Goal: Transaction & Acquisition: Purchase product/service

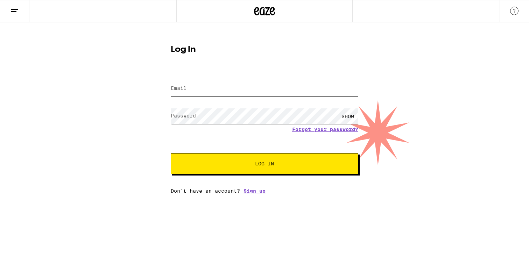
type input "[PERSON_NAME][EMAIL_ADDRESS][DOMAIN_NAME]"
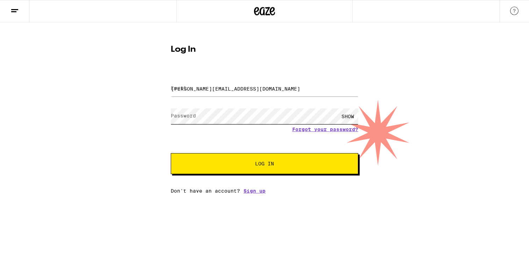
click at [265, 164] on button "Log In" at bounding box center [265, 163] width 188 height 21
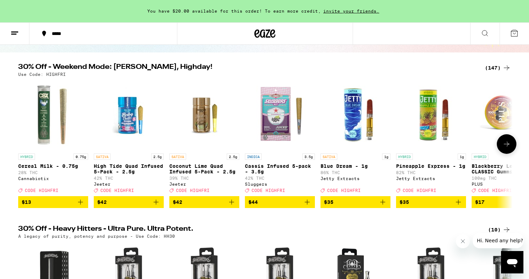
scroll to position [63, 0]
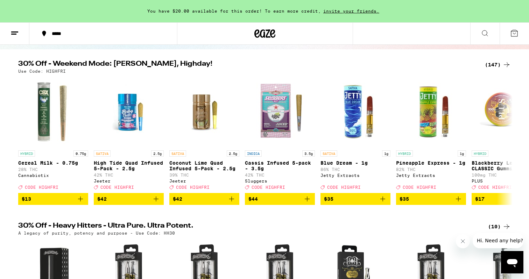
click at [495, 63] on div "(147)" at bounding box center [498, 65] width 26 height 8
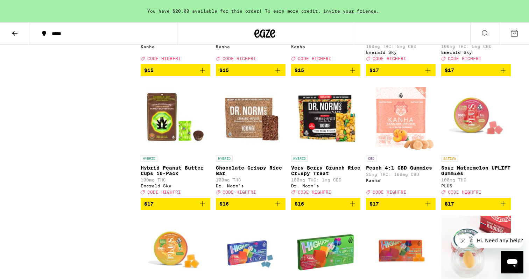
scroll to position [1668, 0]
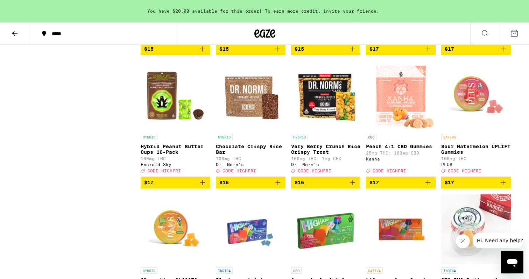
click at [203, 187] on icon "Add to bag" at bounding box center [202, 182] width 8 height 8
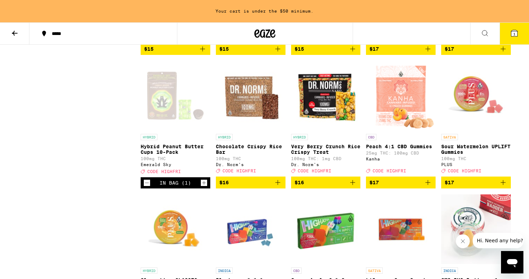
click at [205, 185] on icon "Increment" at bounding box center [204, 183] width 4 height 4
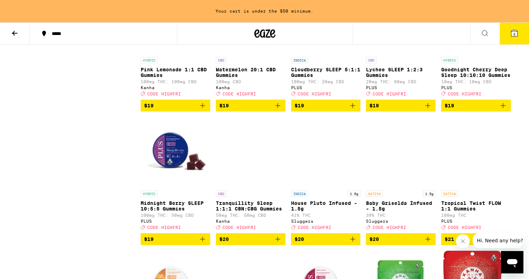
scroll to position [2412, 0]
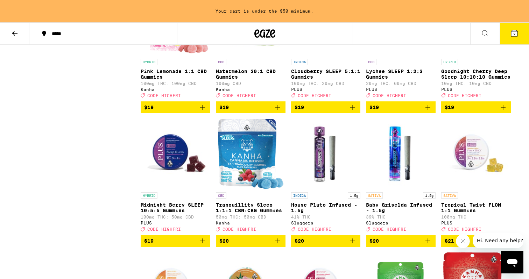
click at [354, 112] on icon "Add to bag" at bounding box center [352, 107] width 8 height 8
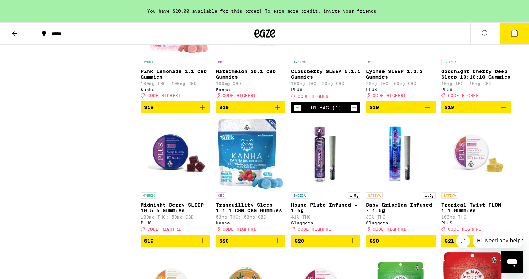
click at [354, 112] on icon "Increment" at bounding box center [354, 108] width 6 height 8
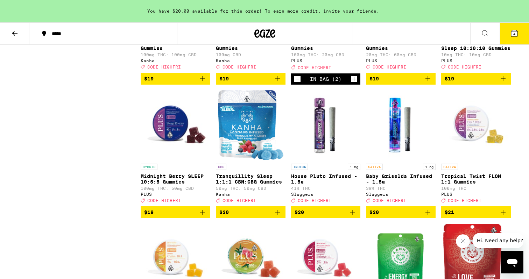
scroll to position [2440, 0]
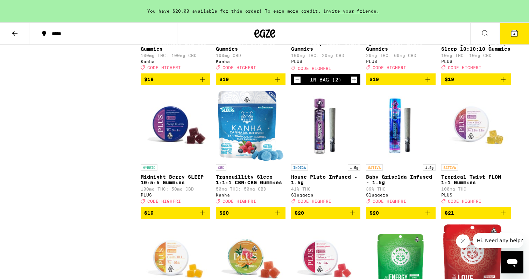
click at [353, 84] on icon "Increment" at bounding box center [354, 80] width 6 height 8
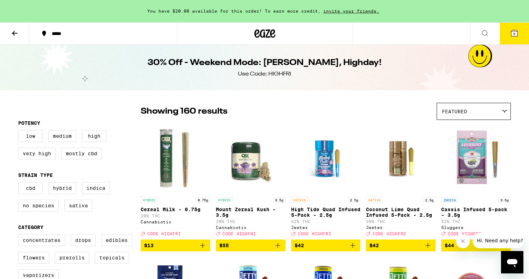
scroll to position [0, 0]
click at [14, 32] on icon at bounding box center [14, 33] width 8 height 8
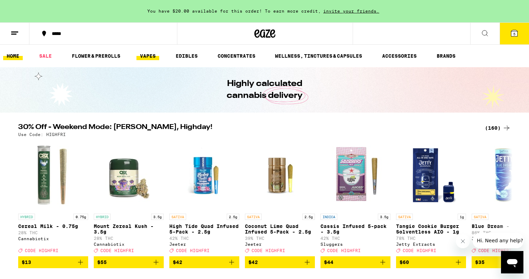
click at [149, 54] on link "VAPES" at bounding box center [147, 56] width 23 height 8
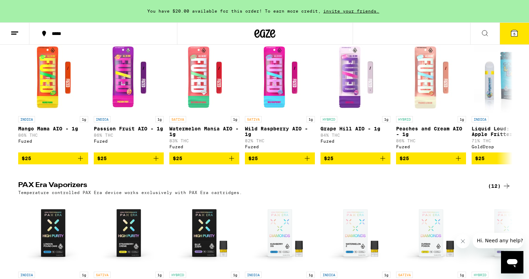
scroll to position [216, 0]
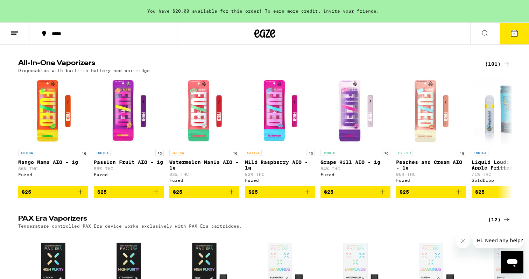
click at [494, 62] on div "(101)" at bounding box center [498, 64] width 26 height 8
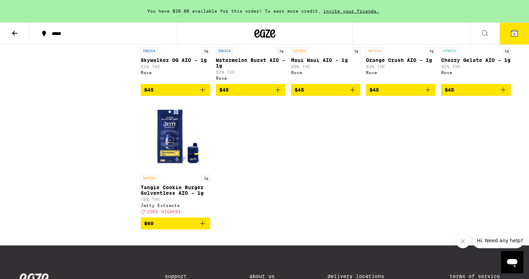
scroll to position [2530, 0]
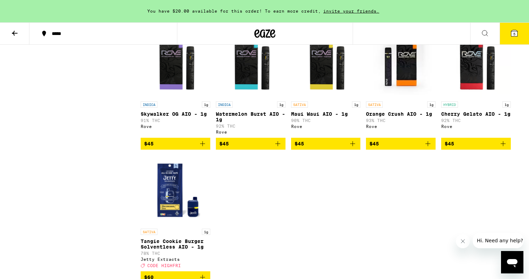
click at [13, 33] on icon at bounding box center [15, 33] width 6 height 5
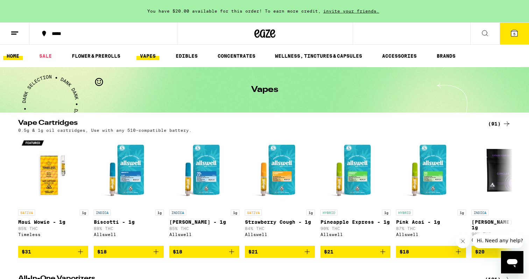
click at [14, 56] on link "HOME" at bounding box center [13, 56] width 20 height 8
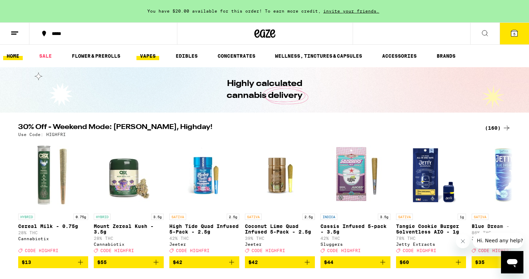
click at [152, 57] on link "VAPES" at bounding box center [147, 56] width 23 height 8
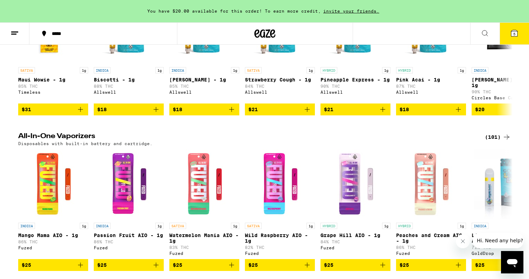
scroll to position [155, 0]
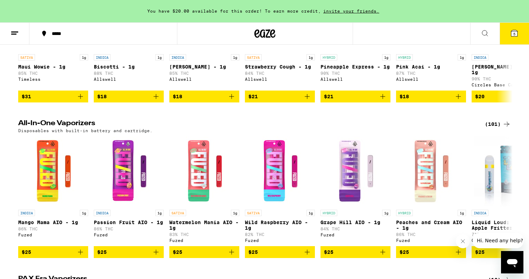
click at [497, 122] on div "(101)" at bounding box center [498, 124] width 26 height 8
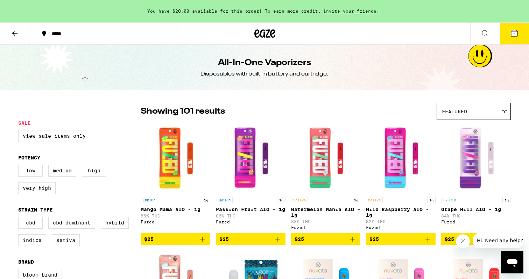
click at [16, 35] on icon at bounding box center [14, 33] width 8 height 8
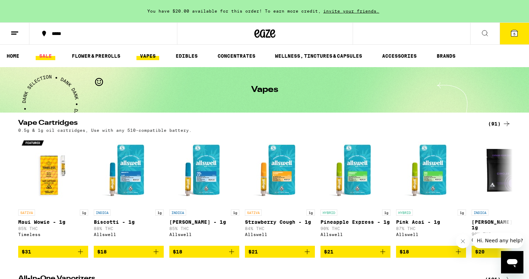
click at [42, 56] on link "SALE" at bounding box center [46, 56] width 20 height 8
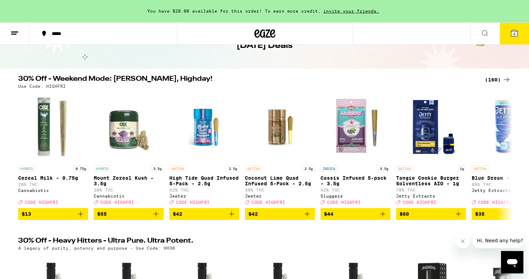
scroll to position [43, 0]
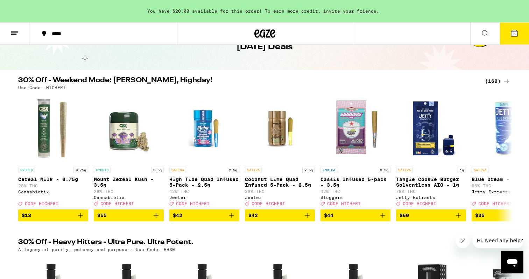
click at [500, 80] on div "(160)" at bounding box center [498, 81] width 26 height 8
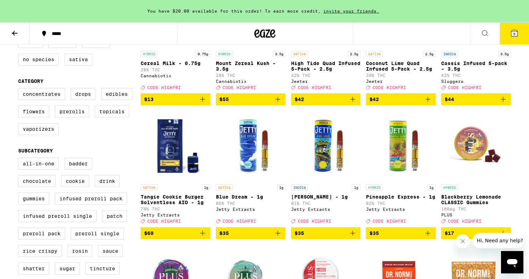
scroll to position [148, 0]
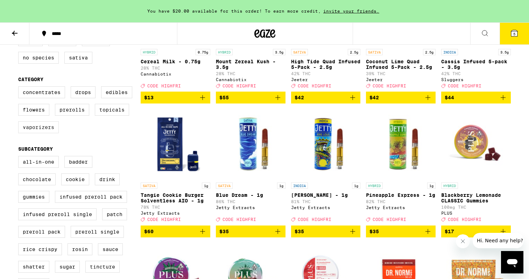
click at [28, 133] on label "Vaporizers" at bounding box center [38, 127] width 41 height 12
click at [20, 88] on input "Vaporizers" at bounding box center [20, 87] width 0 height 0
checkbox input "true"
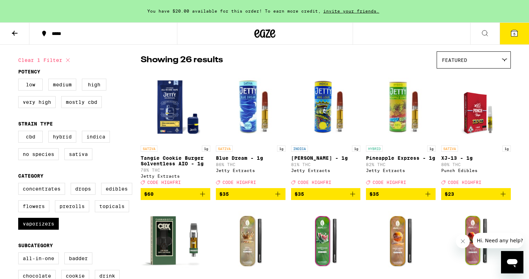
scroll to position [52, 0]
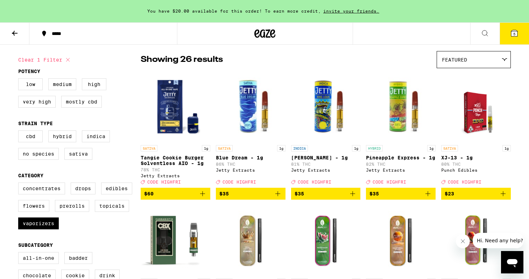
click at [326, 110] on img "Open page for King Louis - 1g from Jetty Extracts" at bounding box center [326, 107] width 70 height 70
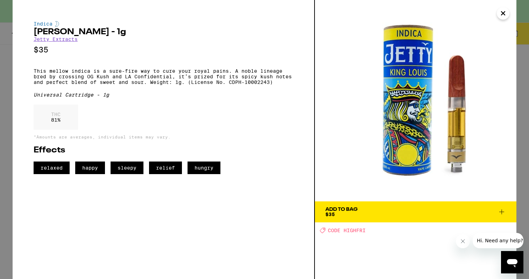
click at [503, 13] on icon "Close" at bounding box center [502, 13] width 3 height 3
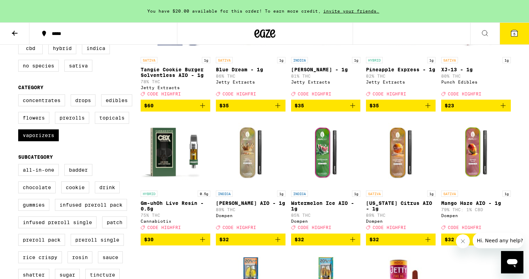
scroll to position [149, 0]
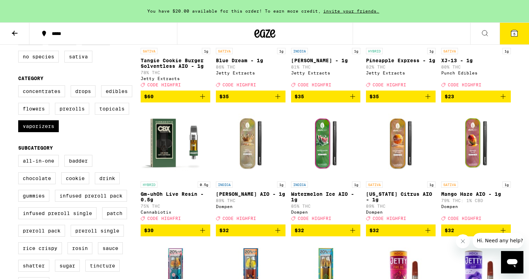
click at [320, 150] on img "Open page for Watermelon Ice AIO - 1g from Dompen" at bounding box center [326, 143] width 70 height 70
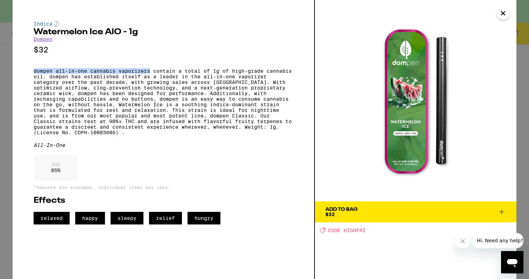
drag, startPoint x: 34, startPoint y: 76, endPoint x: 150, endPoint y: 73, distance: 116.2
click at [150, 73] on p "dompen all-in-one cannabis vaporizers contain a total of 1g of high-grade canna…" at bounding box center [164, 101] width 260 height 67
copy p "dompen all-in-one cannabis vaporizers"
click at [2, 86] on div "Indica Watermelon Ice AIO - 1g Dompen $32 dompen all-in-one cannabis vaporizers…" at bounding box center [264, 139] width 529 height 279
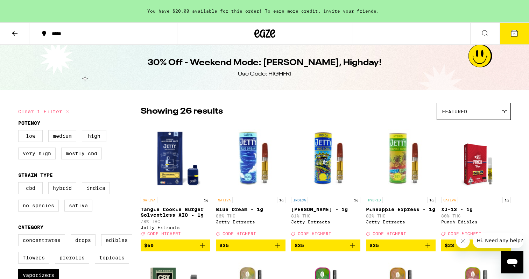
click at [14, 33] on icon at bounding box center [15, 33] width 6 height 5
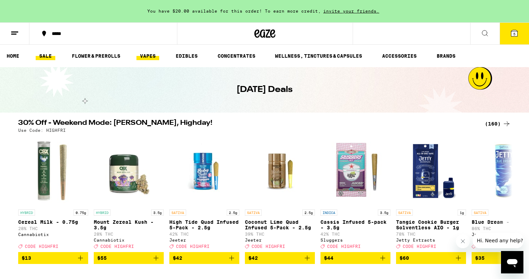
click at [150, 56] on link "VAPES" at bounding box center [147, 56] width 23 height 8
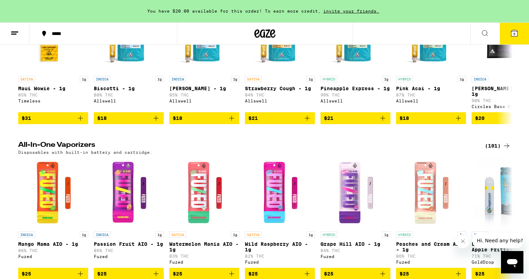
scroll to position [139, 0]
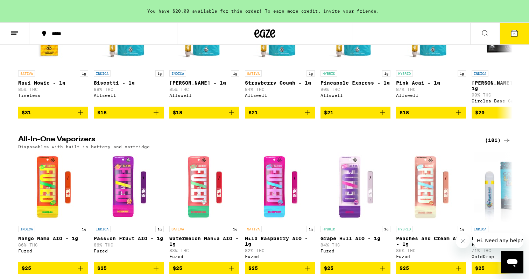
click at [498, 141] on div "(101)" at bounding box center [498, 140] width 26 height 8
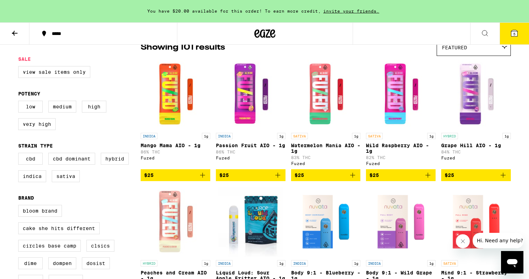
scroll to position [74, 0]
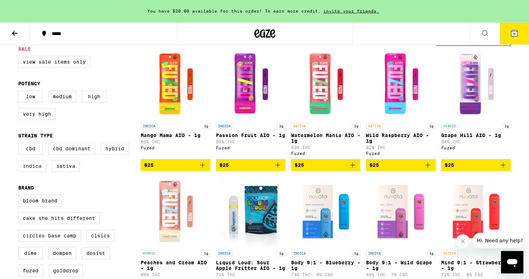
click at [32, 172] on label "Indica" at bounding box center [32, 166] width 28 height 12
click at [20, 144] on input "Indica" at bounding box center [20, 144] width 0 height 0
checkbox input "true"
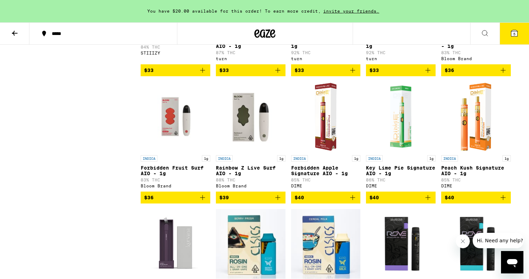
scroll to position [681, 0]
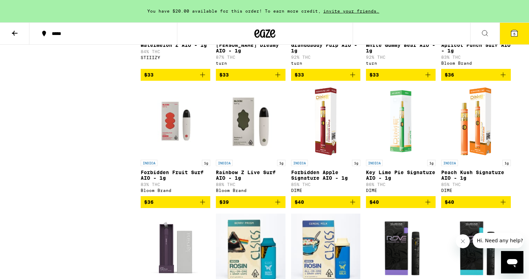
click at [481, 148] on img "Open page for Peach Kush Signature AIO - 1g from DIME" at bounding box center [476, 121] width 40 height 70
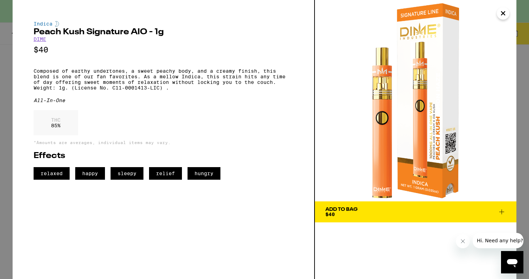
click at [502, 8] on icon "Close" at bounding box center [503, 13] width 8 height 10
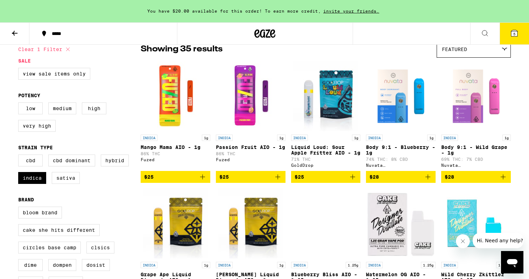
scroll to position [62, 0]
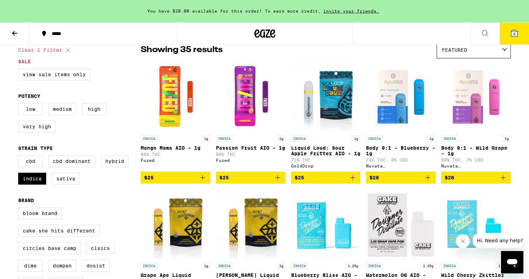
click at [334, 116] on img "Open page for Liquid Loud: Sour Apple Fritter AIO - 1g from GoldDrop" at bounding box center [325, 97] width 65 height 70
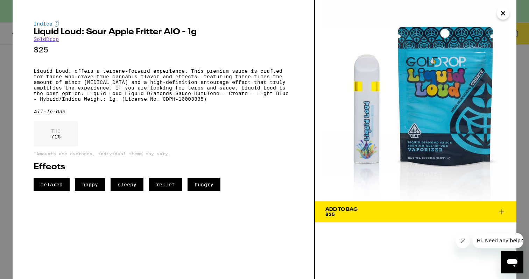
click at [504, 212] on icon at bounding box center [502, 212] width 8 height 8
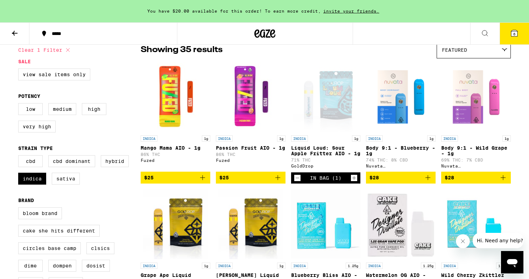
click at [513, 33] on icon at bounding box center [514, 33] width 6 height 6
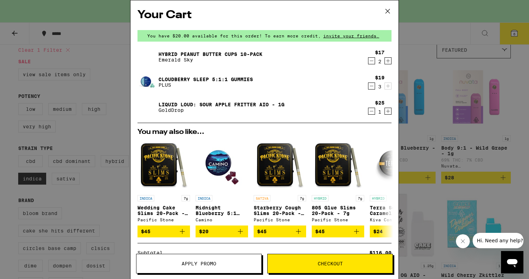
click at [209, 263] on span "Apply Promo" at bounding box center [199, 263] width 35 height 5
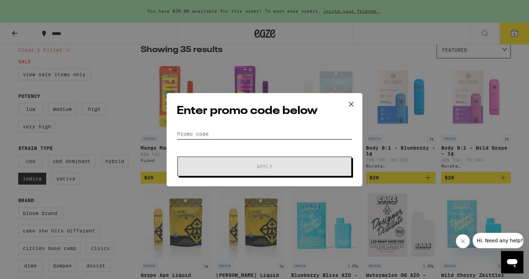
click at [239, 134] on input "Promo Code" at bounding box center [265, 134] width 176 height 10
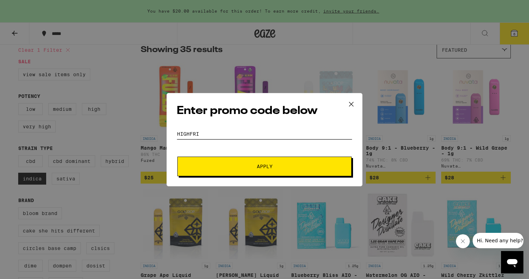
type input "highfri"
click at [235, 165] on span "Apply" at bounding box center [265, 166] width 126 height 5
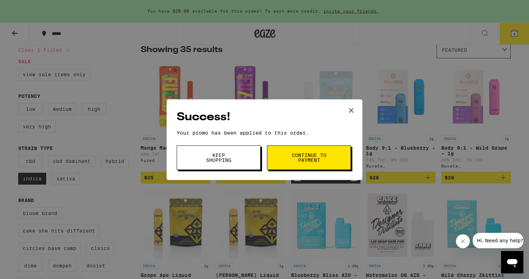
click at [330, 157] on button "Continue to payment" at bounding box center [309, 158] width 84 height 24
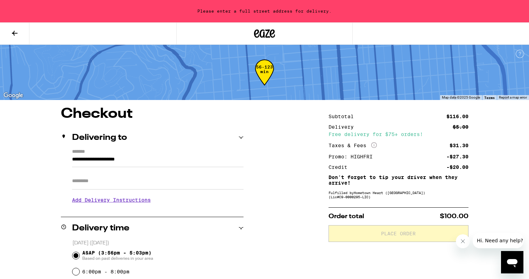
click at [160, 157] on input "**********" at bounding box center [157, 161] width 171 height 12
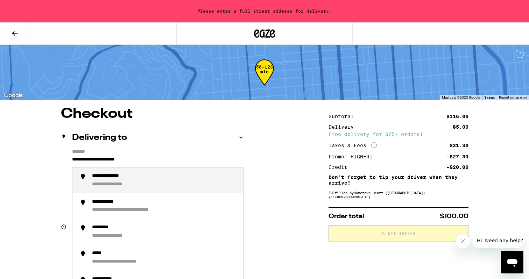
click at [160, 157] on input "**********" at bounding box center [157, 161] width 171 height 12
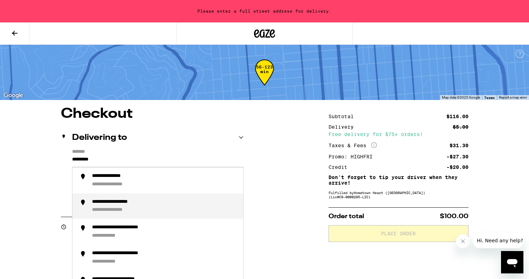
click at [130, 207] on div "**********" at bounding box center [165, 206] width 146 height 15
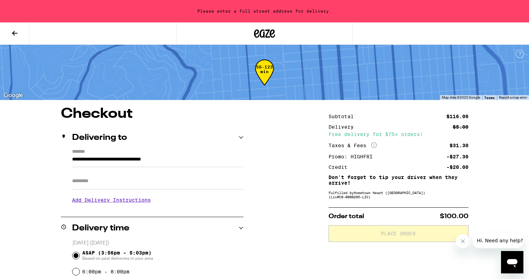
type input "**********"
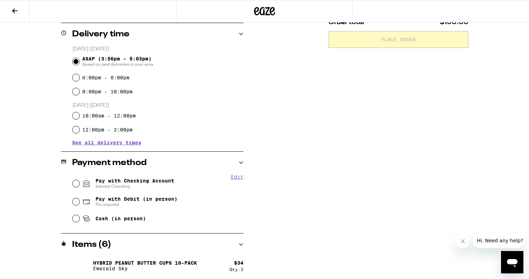
scroll to position [174, 0]
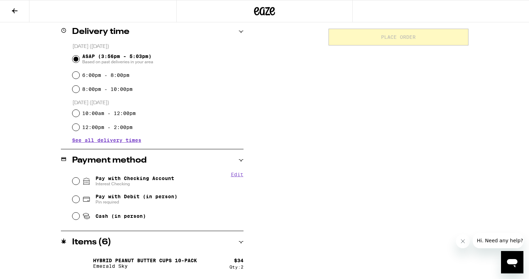
click at [77, 181] on input "Pay with Checking Account Interest Checking" at bounding box center [75, 181] width 7 height 7
radio input "true"
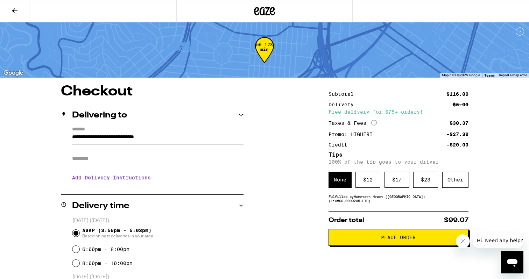
scroll to position [0, 0]
click at [370, 185] on div "$ 12" at bounding box center [367, 180] width 25 height 16
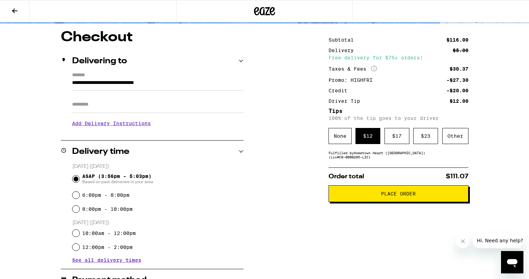
scroll to position [56, 0]
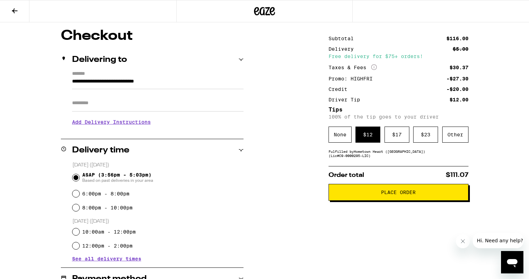
click at [400, 199] on button "Place Order" at bounding box center [399, 192] width 140 height 17
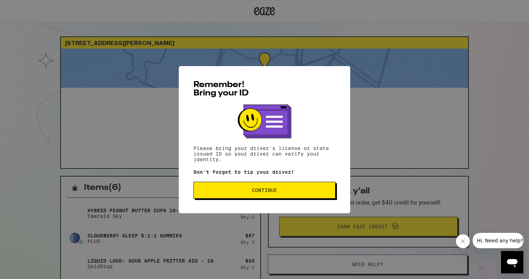
click at [282, 191] on span "Continue" at bounding box center [264, 190] width 130 height 5
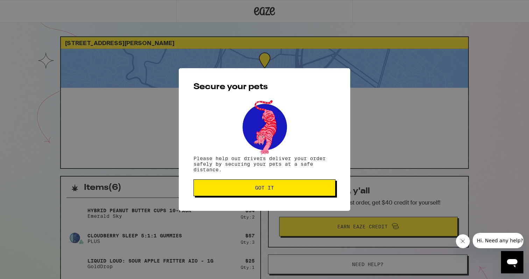
click at [257, 196] on button "Got it" at bounding box center [264, 187] width 142 height 17
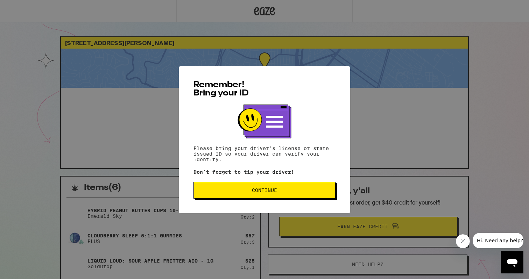
click at [276, 195] on button "Continue" at bounding box center [264, 190] width 142 height 17
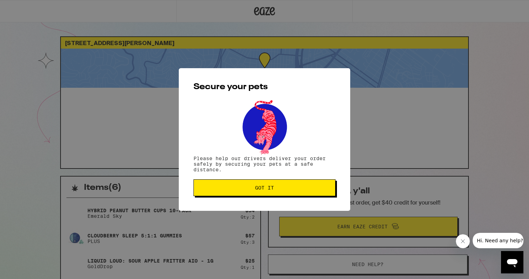
click at [282, 192] on button "Got it" at bounding box center [264, 187] width 142 height 17
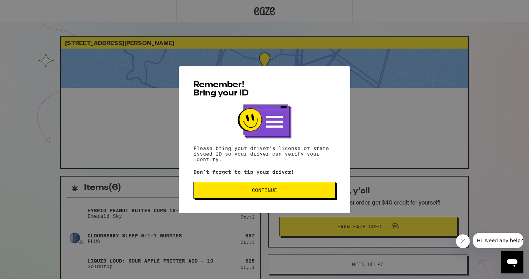
click at [300, 198] on button "Continue" at bounding box center [264, 190] width 142 height 17
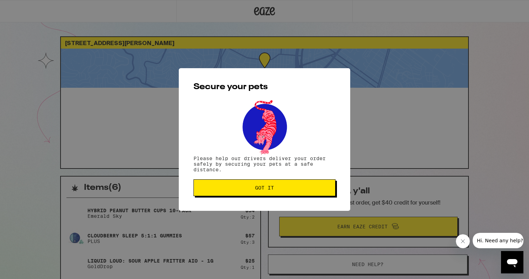
click at [300, 189] on span "Got it" at bounding box center [264, 187] width 130 height 5
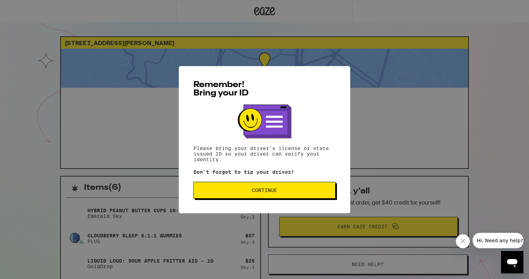
click at [293, 189] on button "Continue" at bounding box center [264, 190] width 142 height 17
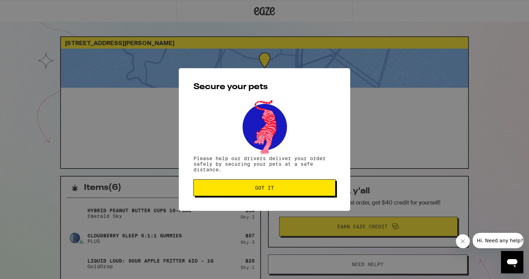
click at [285, 192] on button "Got it" at bounding box center [264, 187] width 142 height 17
